Goal: Find specific page/section: Find specific page/section

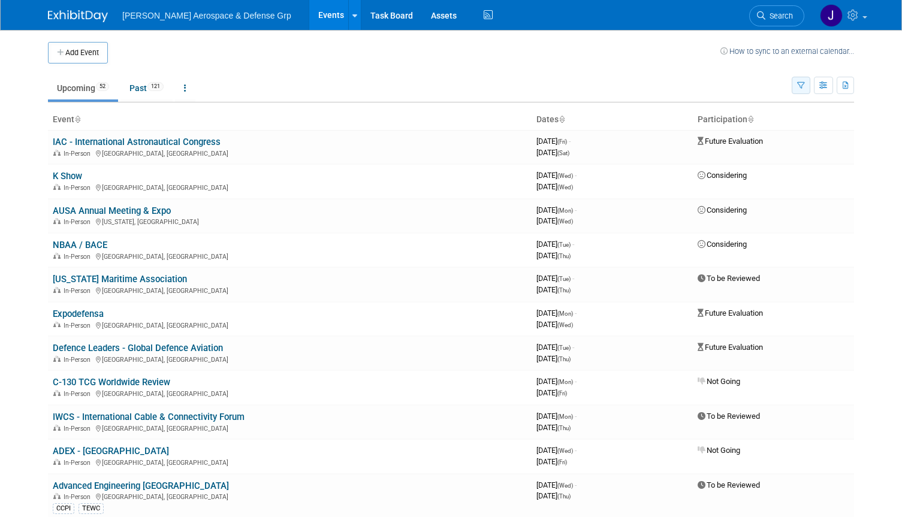
click at [802, 88] on icon "button" at bounding box center [801, 86] width 8 height 8
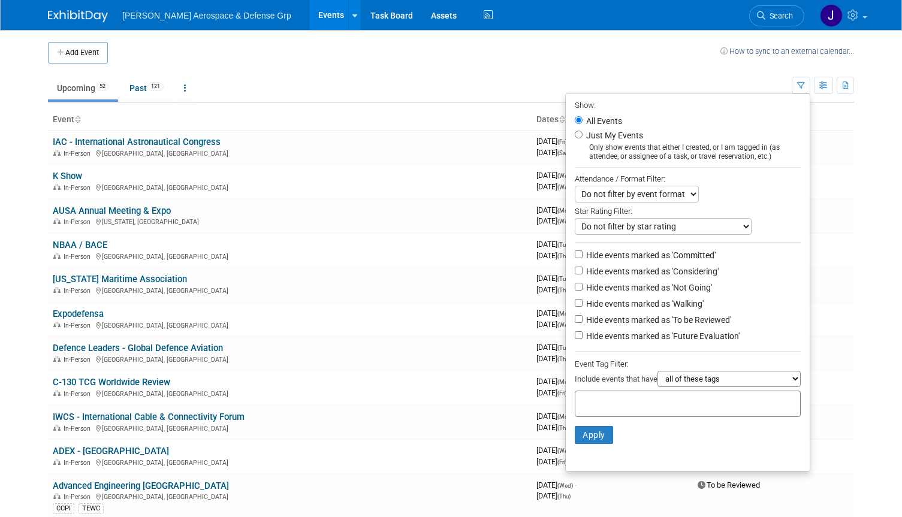
click at [607, 200] on select "Do not filter by event format Only show In-Person events Only show Virtual even…" at bounding box center [637, 194] width 124 height 17
click at [604, 231] on select "Do not filter by star rating Only show events with no ratings (0 stars) Only sh…" at bounding box center [663, 226] width 177 height 17
click at [691, 213] on div "Star Rating Filter:" at bounding box center [688, 211] width 226 height 16
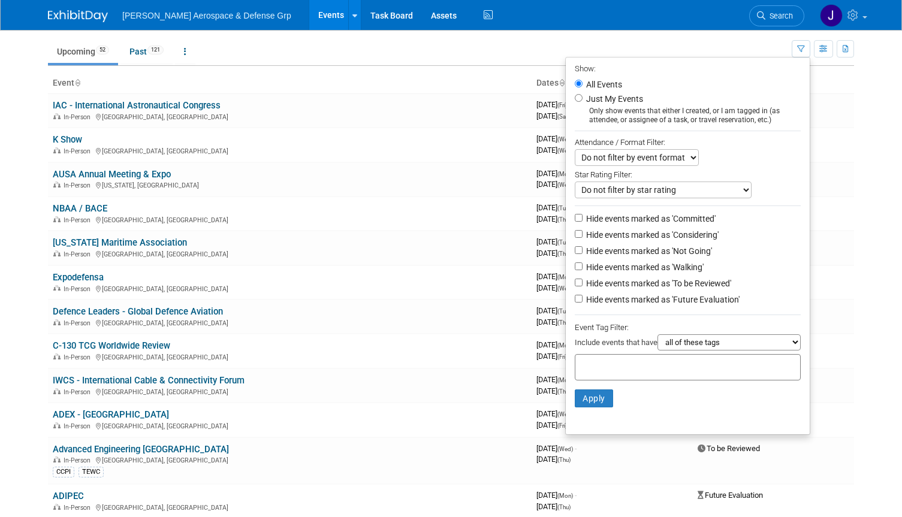
scroll to position [120, 0]
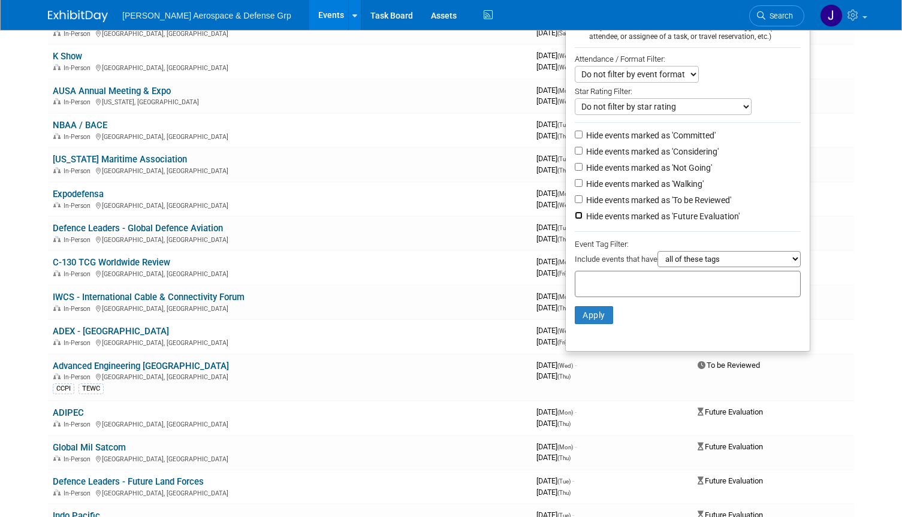
click at [575, 219] on input "Hide events marked as 'Future Evaluation'" at bounding box center [579, 216] width 8 height 8
checkbox input "true"
click at [575, 203] on input "Hide events marked as 'To be Reviewed'" at bounding box center [579, 199] width 8 height 8
checkbox input "true"
click at [575, 171] on input "Hide events marked as 'Not Going'" at bounding box center [579, 167] width 8 height 8
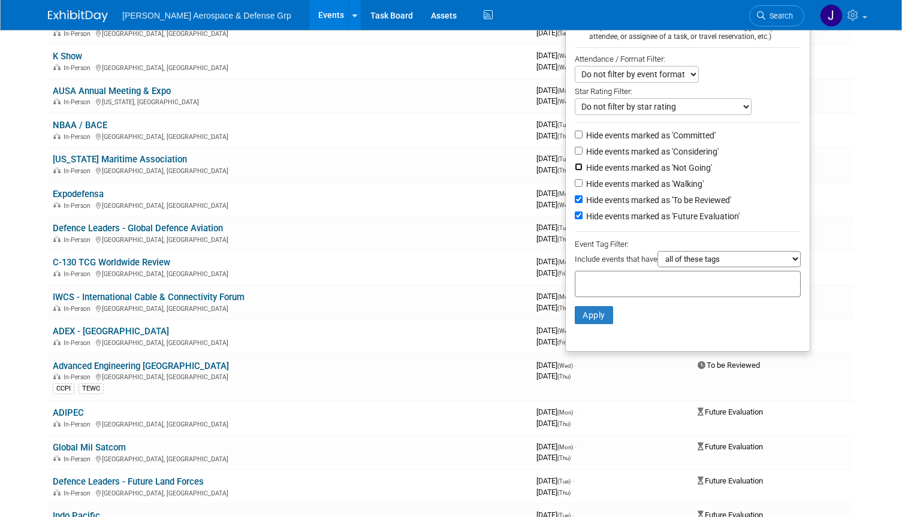
checkbox input "true"
click at [590, 315] on button "Apply" at bounding box center [594, 315] width 38 height 18
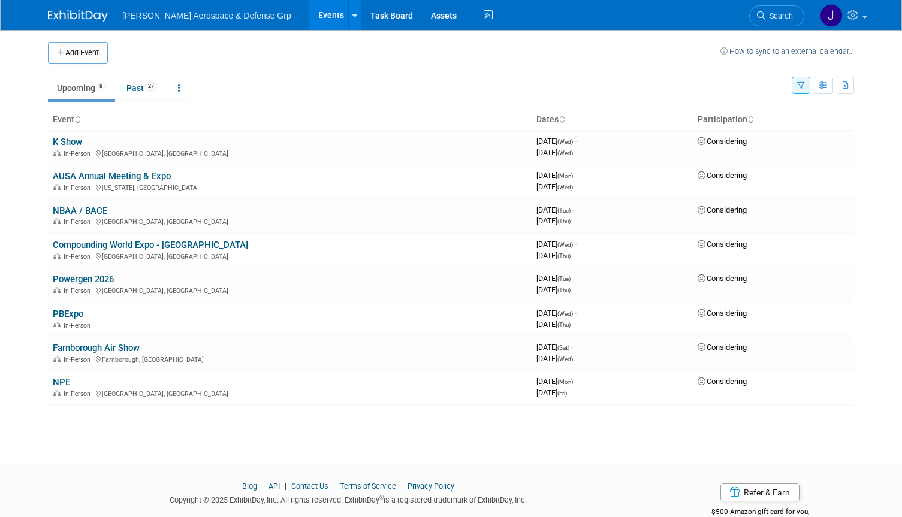
click at [795, 89] on button "button" at bounding box center [801, 85] width 19 height 17
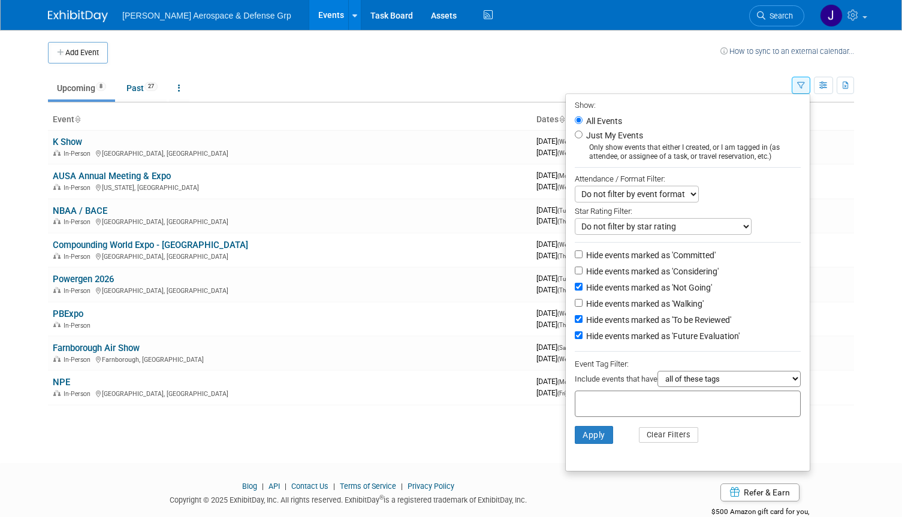
click at [576, 296] on li "Hide events marked as 'Not Going'" at bounding box center [688, 289] width 244 height 16
click at [573, 319] on li "Hide events marked as 'To be Reviewed'" at bounding box center [688, 321] width 244 height 16
click at [575, 339] on input "Hide events marked as 'Future Evaluation'" at bounding box center [579, 335] width 8 height 8
checkbox input "false"
click at [575, 323] on input "Hide events marked as 'To be Reviewed'" at bounding box center [579, 319] width 8 height 8
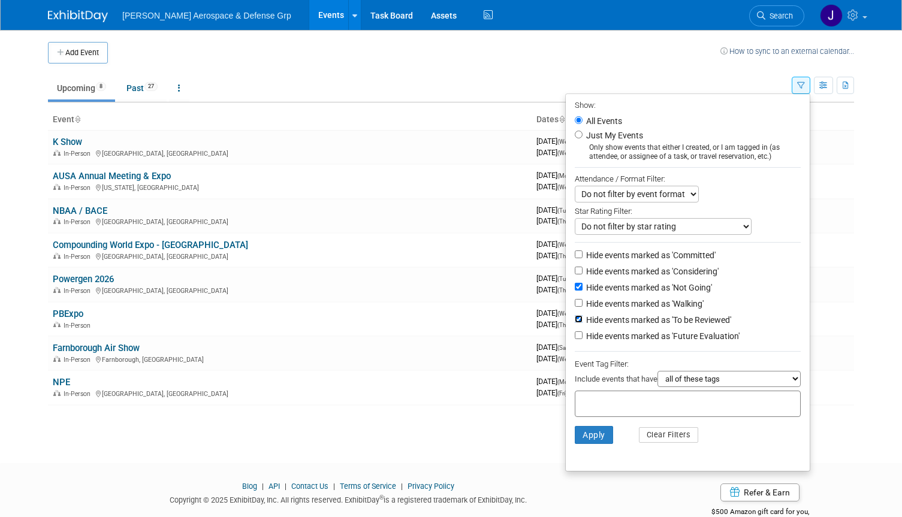
checkbox input "false"
click at [575, 291] on input "Hide events marked as 'Not Going'" at bounding box center [579, 287] width 8 height 8
checkbox input "false"
click at [592, 199] on select "Do not filter by event format Only show In-Person events Only show Virtual even…" at bounding box center [637, 194] width 124 height 17
select select "1"
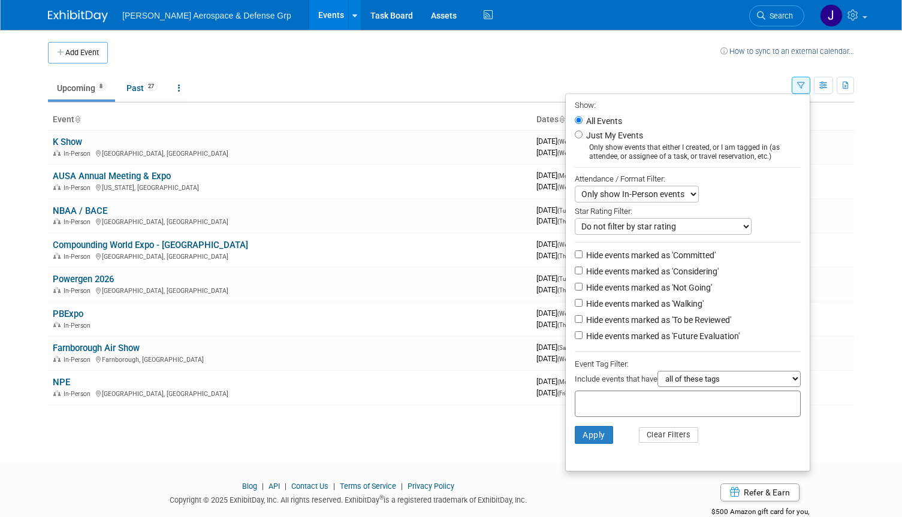
click at [575, 187] on select "Do not filter by event format Only show In-Person events Only show Virtual even…" at bounding box center [637, 194] width 124 height 17
click at [656, 225] on select "Do not filter by star rating Only show events with no ratings (0 stars) Only sh…" at bounding box center [663, 226] width 177 height 17
click at [592, 444] on button "Apply" at bounding box center [594, 435] width 38 height 18
